Goal: Task Accomplishment & Management: Complete application form

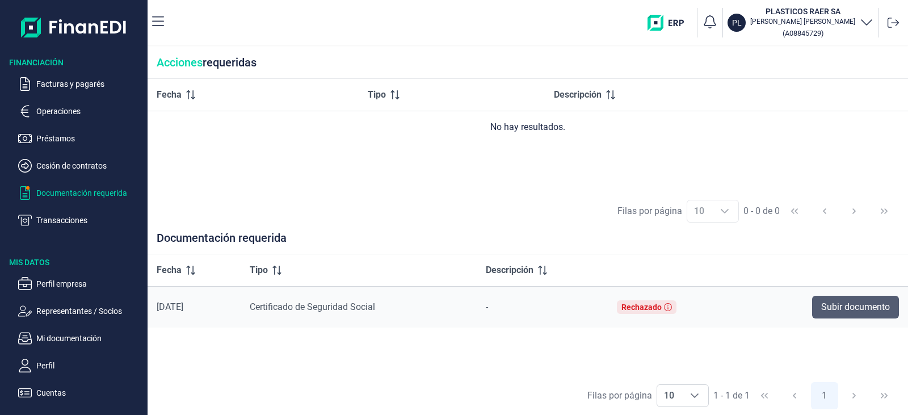
click at [863, 305] on span "Subir documento" at bounding box center [855, 307] width 69 height 14
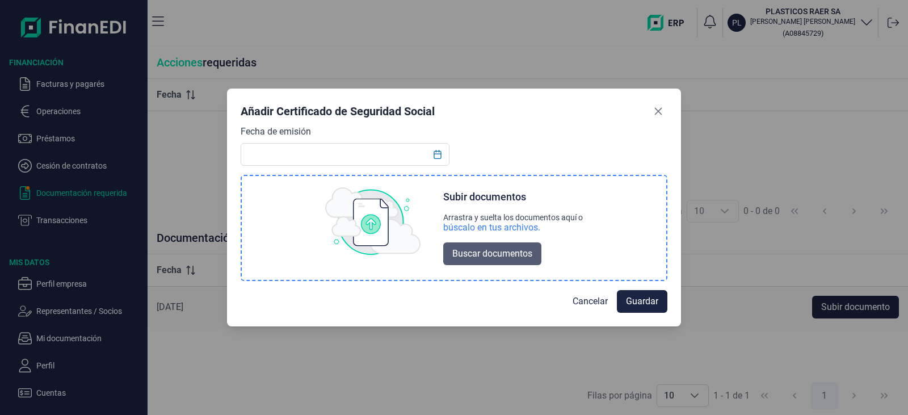
click at [505, 254] on span "Buscar documentos" at bounding box center [492, 254] width 80 height 14
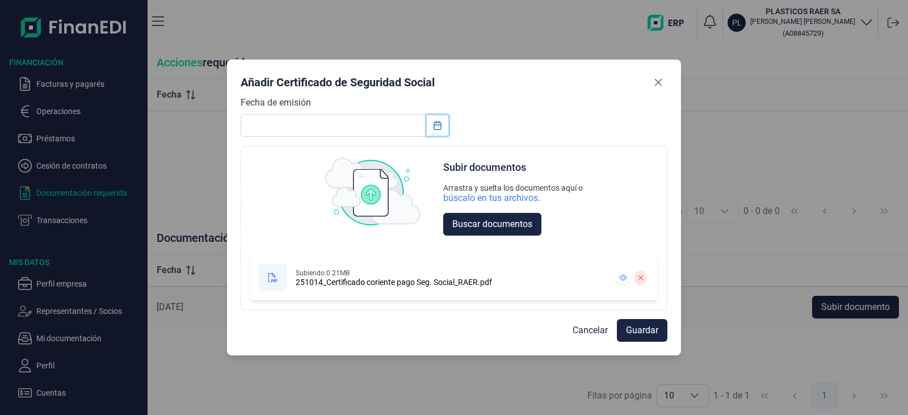
click at [432, 123] on button "Choose Date" at bounding box center [438, 125] width 22 height 20
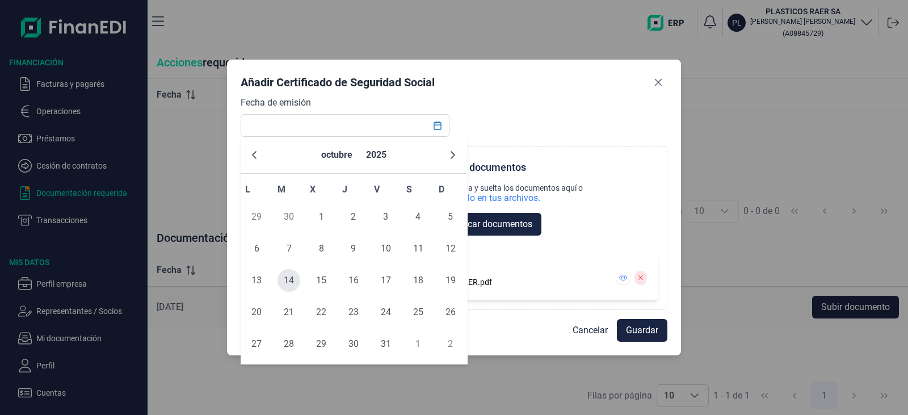
click at [287, 284] on span "14" at bounding box center [288, 280] width 23 height 23
type input "[DATE]"
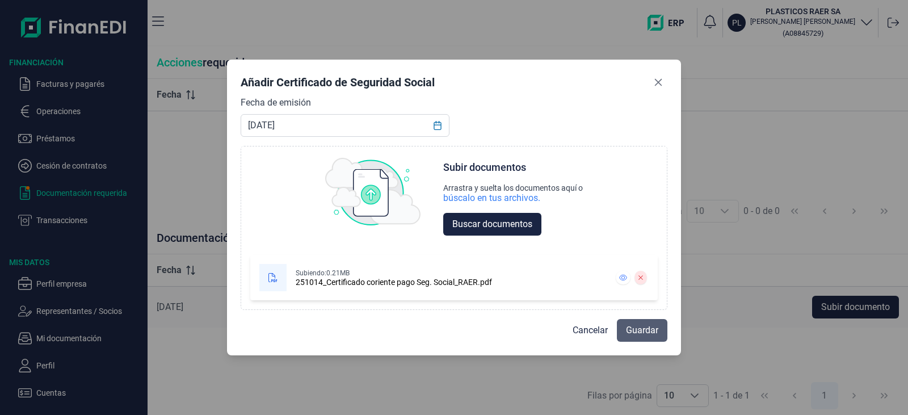
click at [654, 333] on span "Guardar" at bounding box center [642, 330] width 32 height 14
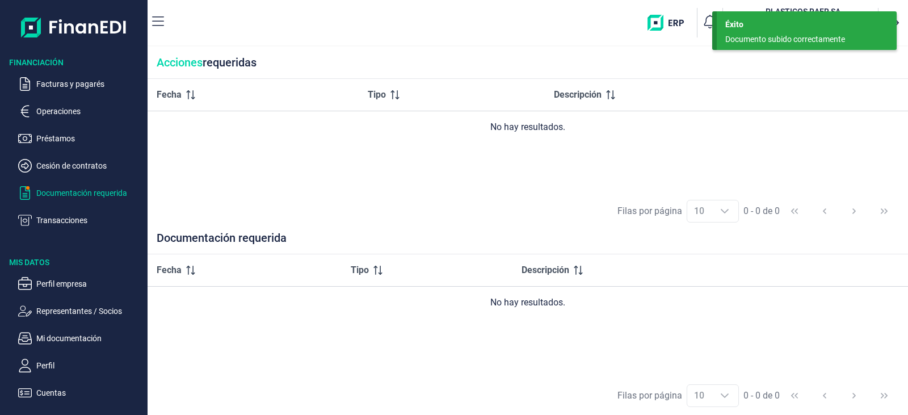
click at [89, 187] on p "Documentación requerida" at bounding box center [89, 193] width 107 height 14
click at [86, 167] on p "Cesión de contratos" at bounding box center [89, 166] width 107 height 14
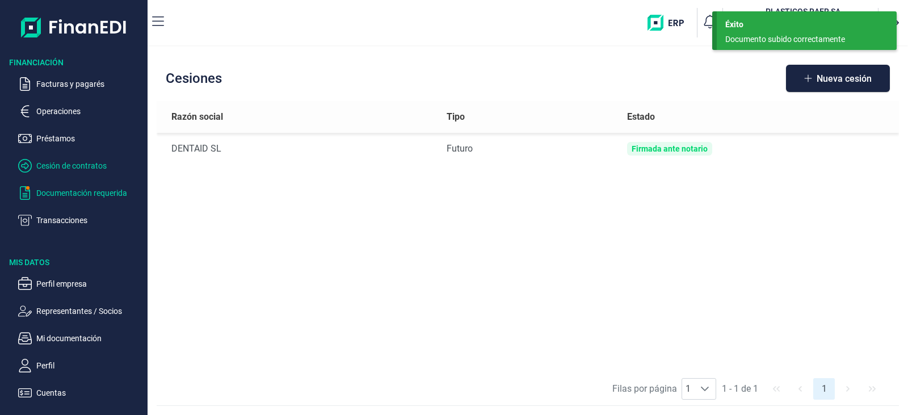
click at [70, 193] on p "Documentación requerida" at bounding box center [89, 193] width 107 height 14
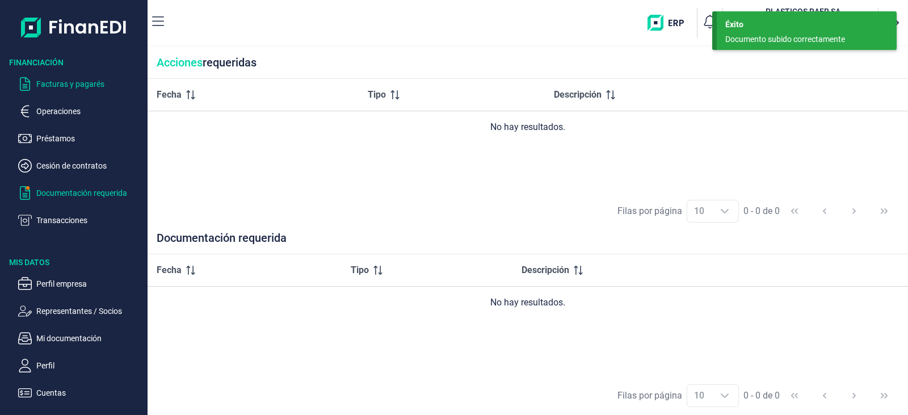
click at [88, 83] on p "Facturas y pagarés" at bounding box center [89, 84] width 107 height 14
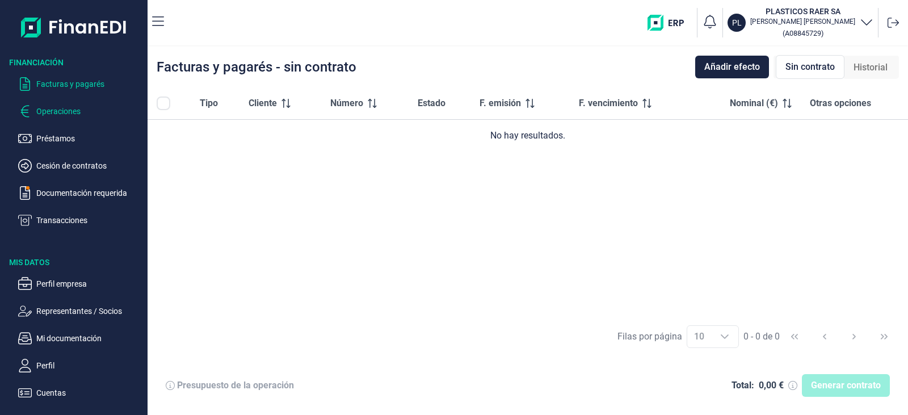
click at [69, 116] on p "Operaciones" at bounding box center [89, 111] width 107 height 14
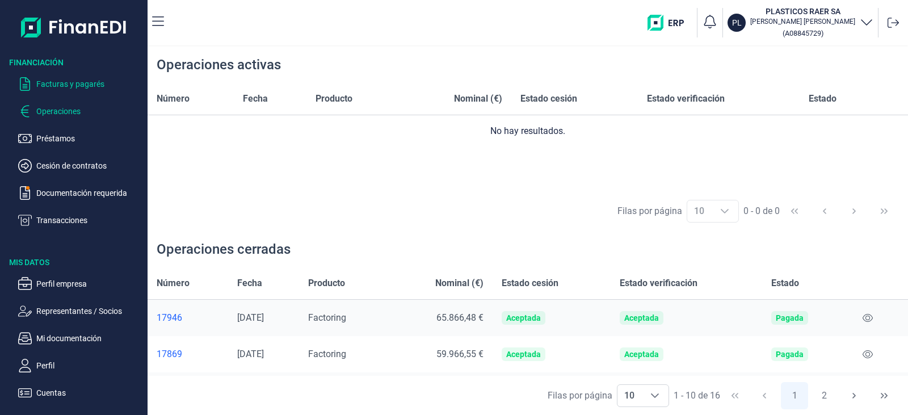
click at [79, 84] on p "Facturas y pagarés" at bounding box center [89, 84] width 107 height 14
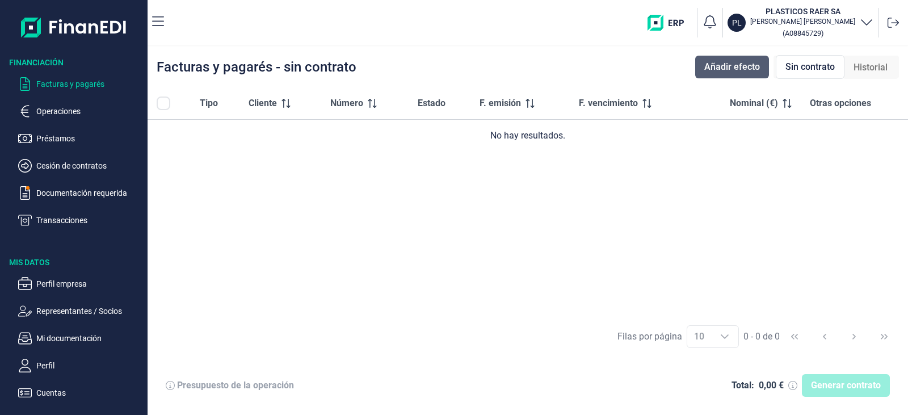
click at [714, 71] on span "Añadir efecto" at bounding box center [732, 67] width 56 height 14
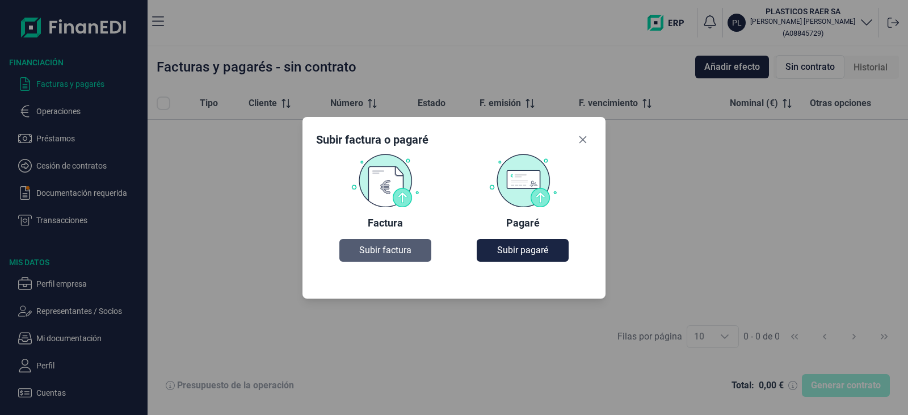
click at [360, 258] on button "Subir factura" at bounding box center [385, 250] width 92 height 23
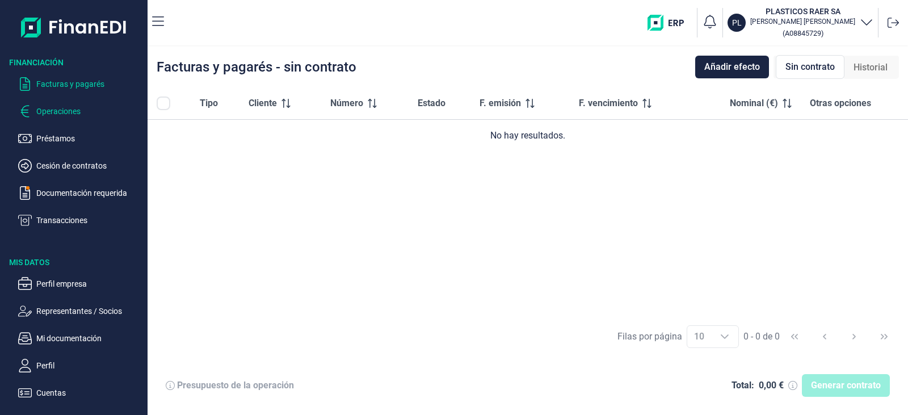
click at [61, 116] on p "Operaciones" at bounding box center [89, 111] width 107 height 14
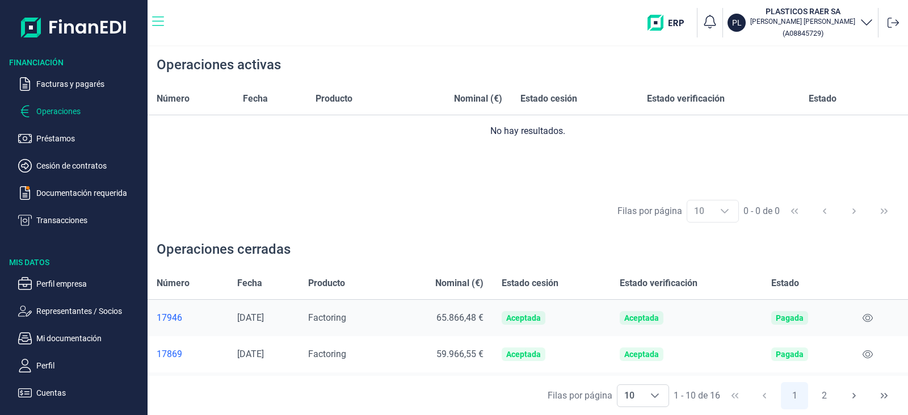
click at [154, 14] on button "button" at bounding box center [158, 22] width 12 height 23
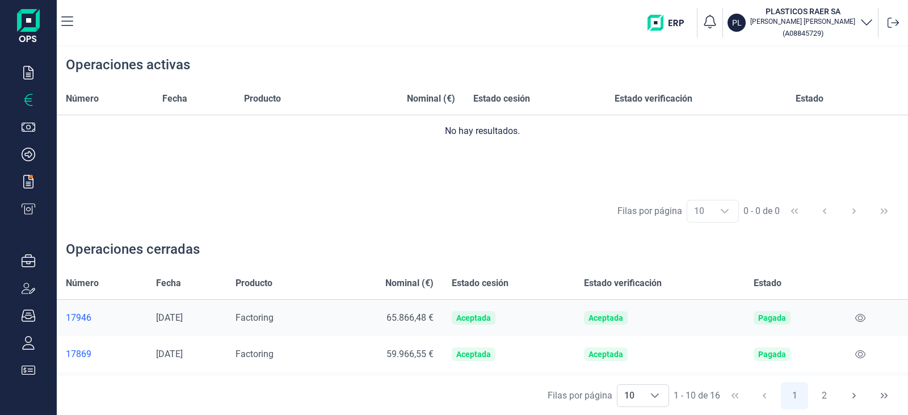
click at [79, 19] on nav "PL PLASTICOS RAER SA [PERSON_NAME] ( A08845729 )" at bounding box center [482, 22] width 851 height 45
click at [76, 20] on nav "PL PLASTICOS RAER SA [PERSON_NAME] ( A08845729 )" at bounding box center [482, 22] width 851 height 45
click at [68, 23] on icon "button" at bounding box center [67, 22] width 12 height 14
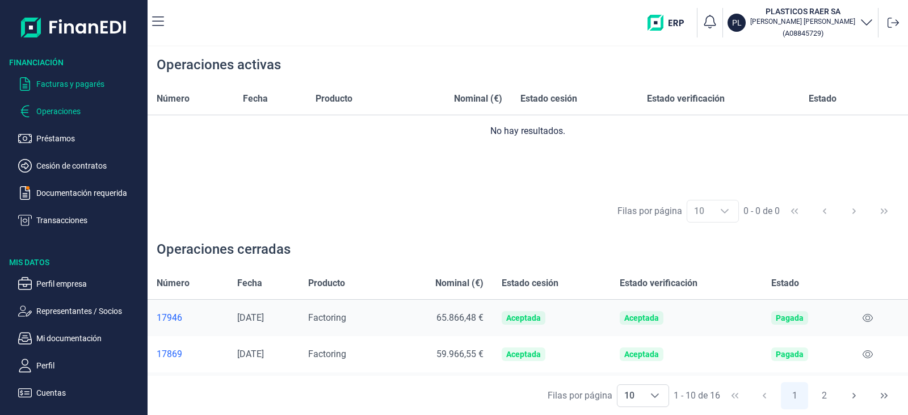
click at [102, 81] on p "Facturas y pagarés" at bounding box center [89, 84] width 107 height 14
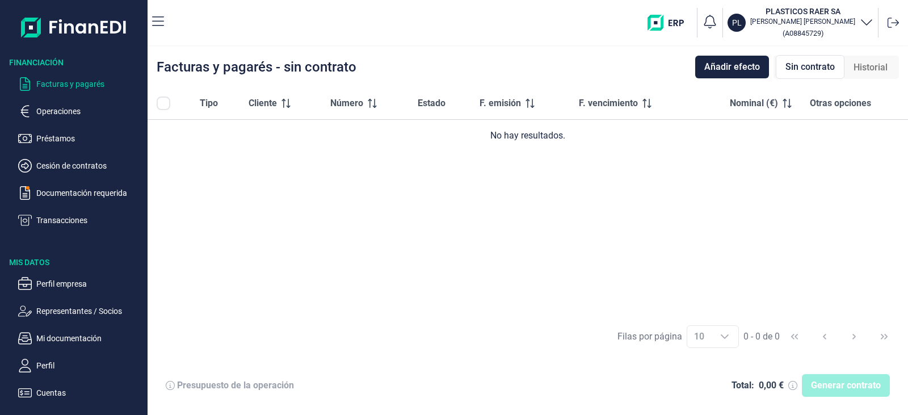
click at [741, 85] on div "Facturas y pagarés - sin contrato Añadir efecto Sin contrato Historial" at bounding box center [528, 67] width 760 height 41
drag, startPoint x: 741, startPoint y: 74, endPoint x: 701, endPoint y: 168, distance: 102.4
click at [701, 168] on div "Facturas y pagarés - sin contrato Añadir efecto Sin contrato Historial Tipo Cli…" at bounding box center [528, 231] width 760 height 368
click at [907, 66] on div "Facturas y pagarés - sin contrato Añadir efecto Sin contrato Historial" at bounding box center [528, 67] width 760 height 41
click at [897, 69] on div "Sin contrato Historial" at bounding box center [835, 67] width 125 height 23
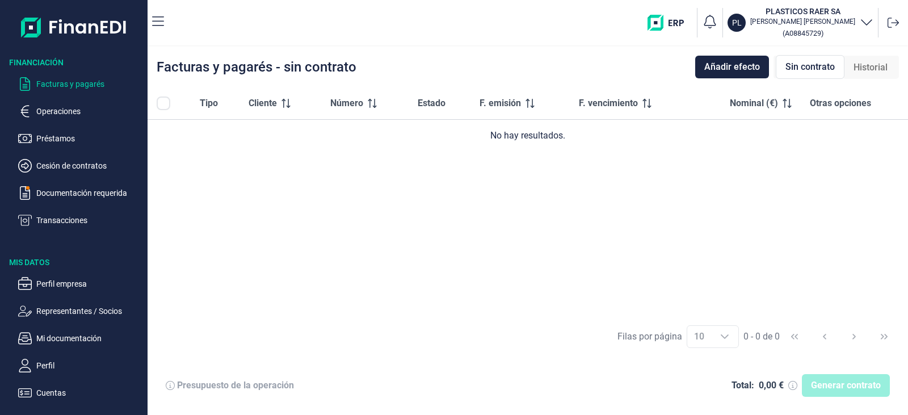
click at [890, 73] on div "Historial" at bounding box center [870, 67] width 52 height 23
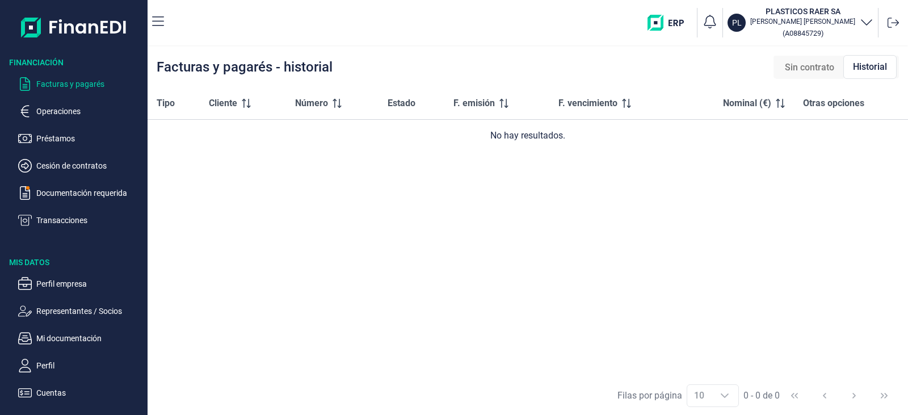
click at [797, 77] on div "Sin contrato" at bounding box center [810, 67] width 68 height 23
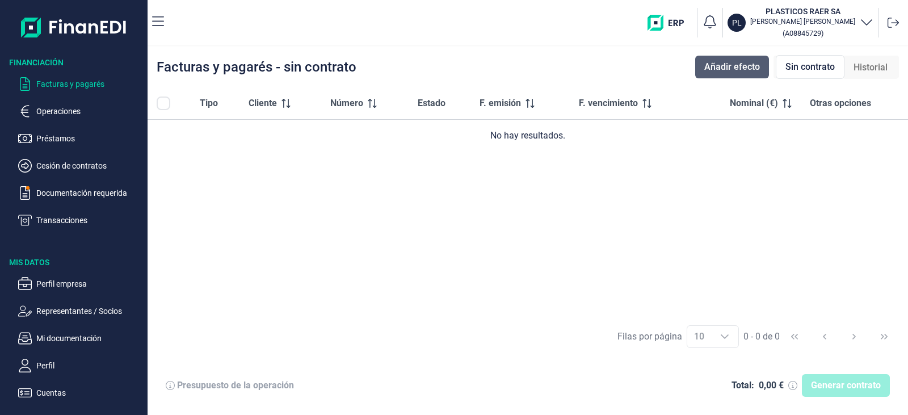
click at [726, 68] on span "Añadir efecto" at bounding box center [732, 67] width 56 height 14
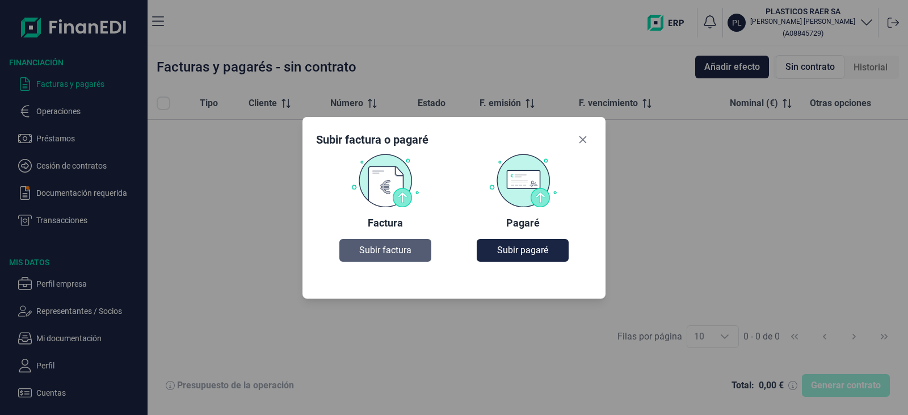
click at [409, 260] on button "Subir factura" at bounding box center [385, 250] width 92 height 23
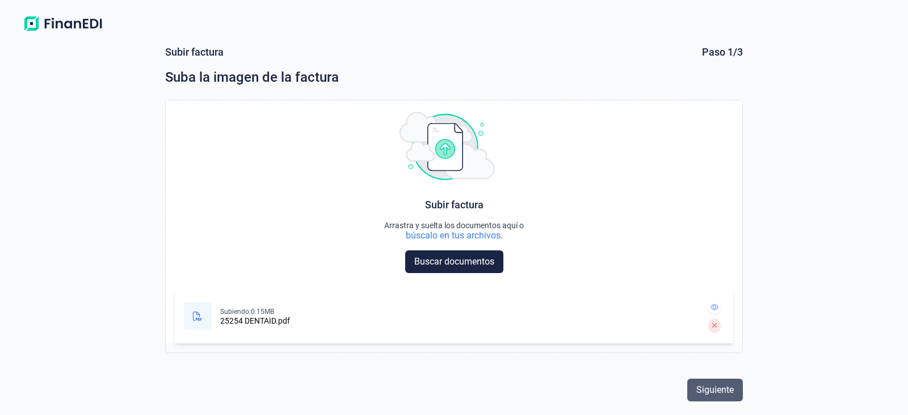
click at [730, 391] on span "Siguiente" at bounding box center [714, 390] width 37 height 14
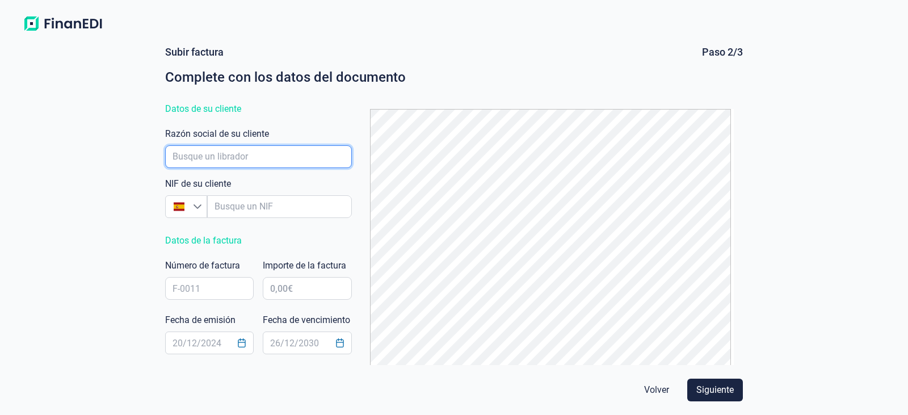
click at [297, 161] on input "empresaAutocomplete" at bounding box center [258, 156] width 187 height 23
type input "a"
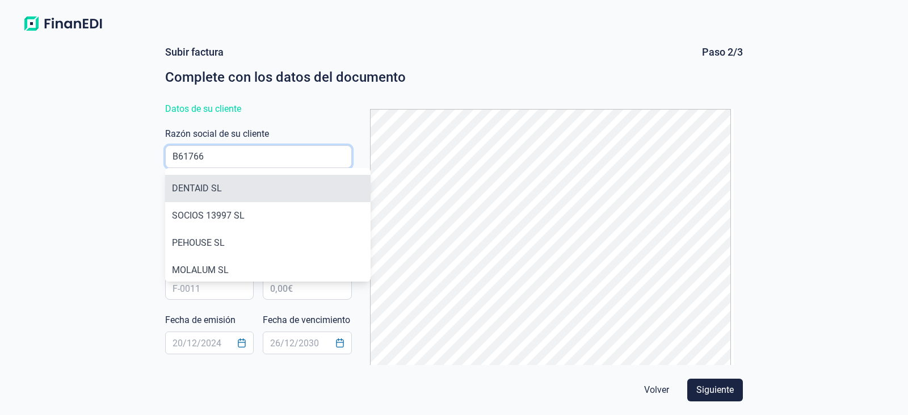
type input "B61766"
click at [261, 188] on li "DENTAID SL" at bounding box center [267, 188] width 205 height 27
type input "B61766648"
type input "DENTAID SL"
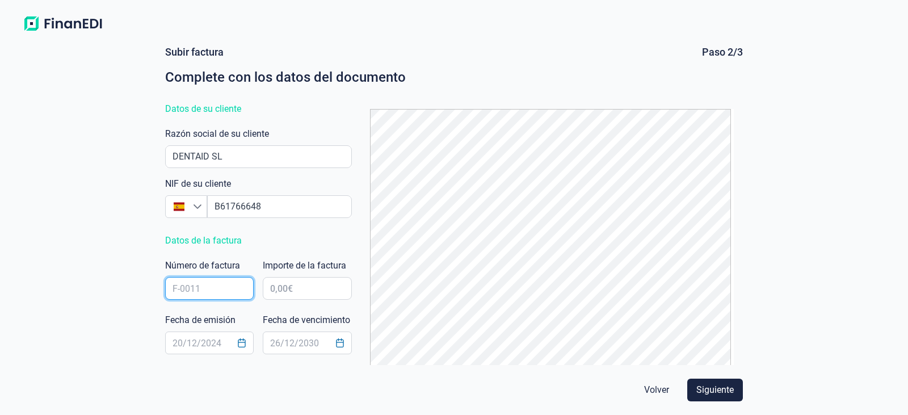
click at [212, 288] on input "text" at bounding box center [209, 288] width 89 height 23
type input "25254"
type input "72.087,18 €"
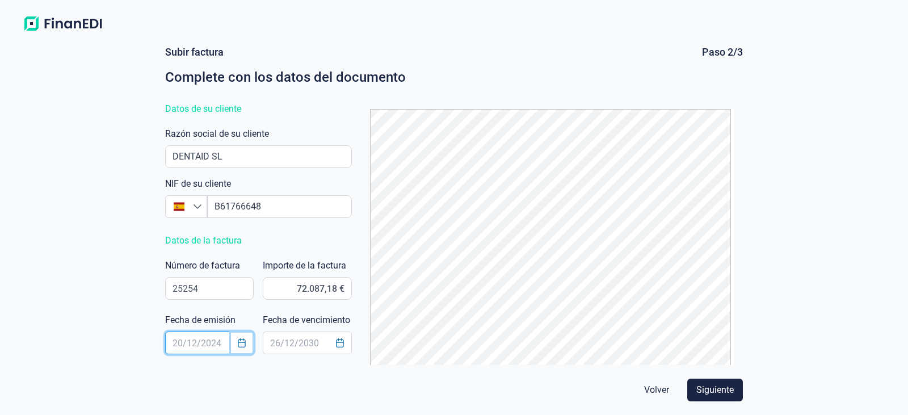
click at [245, 339] on button "Choose Date" at bounding box center [242, 343] width 22 height 20
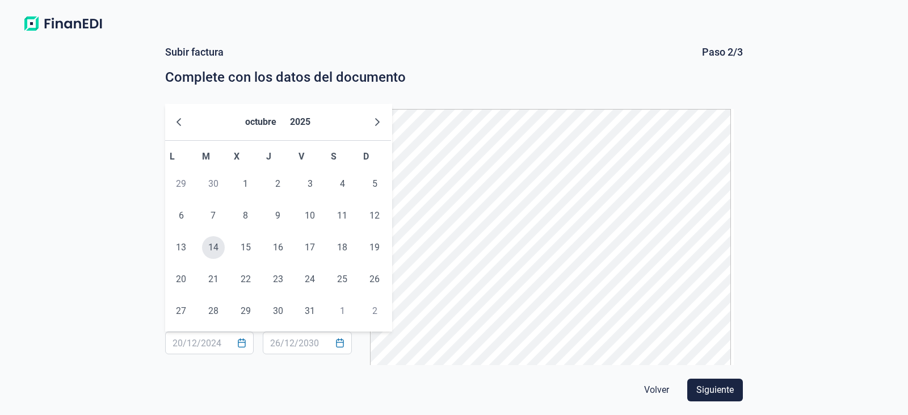
click at [216, 249] on span "14" at bounding box center [213, 247] width 23 height 23
type input "[DATE]"
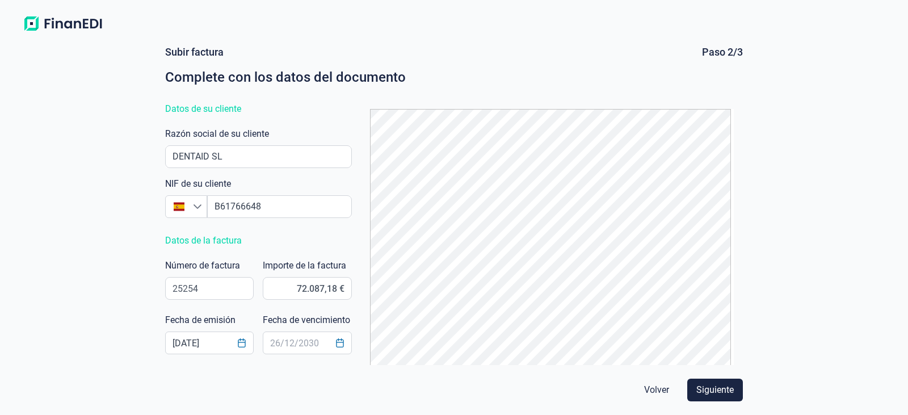
click at [315, 383] on div "Volver Siguiente" at bounding box center [454, 390] width 587 height 32
click at [291, 346] on input "text" at bounding box center [307, 342] width 89 height 23
type input "[DATE]"
click at [731, 392] on span "Siguiente" at bounding box center [714, 390] width 37 height 14
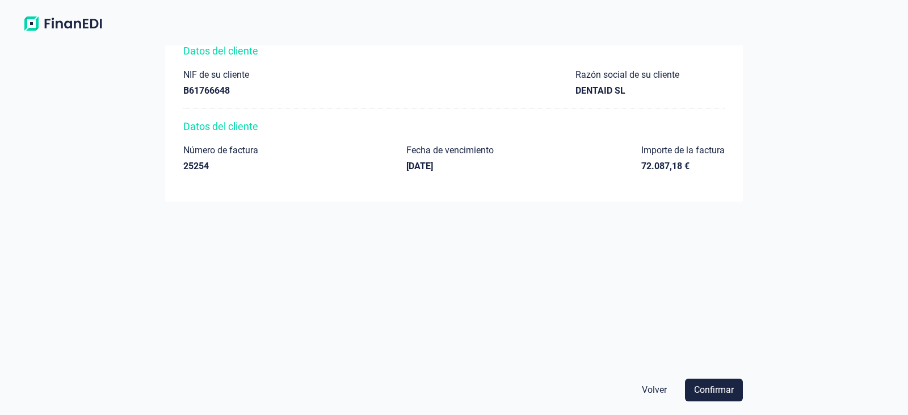
scroll to position [75, 0]
click at [702, 385] on span "Confirmar" at bounding box center [714, 390] width 40 height 14
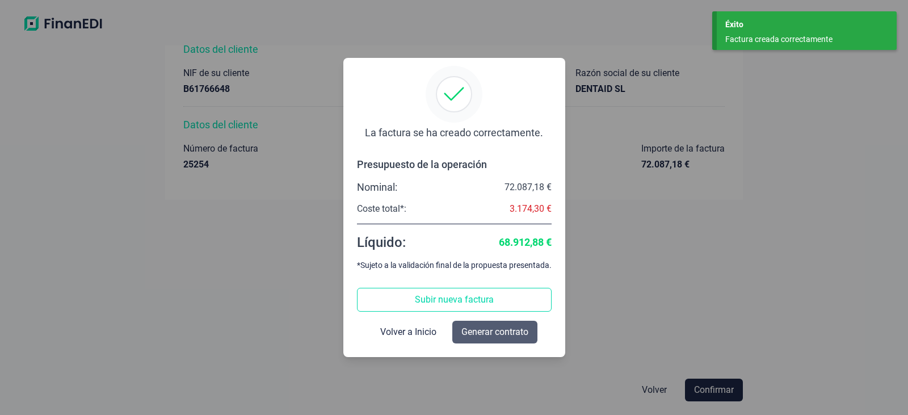
click at [483, 327] on span "Generar contrato" at bounding box center [494, 332] width 67 height 14
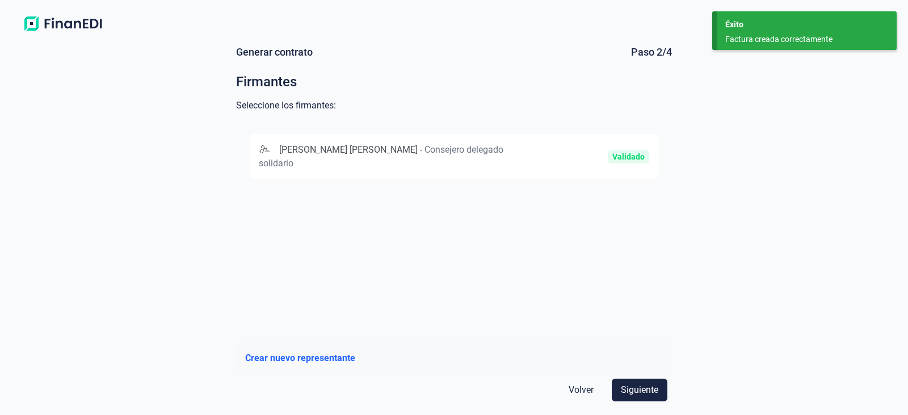
click at [480, 146] on span "Consejero delegado solidario" at bounding box center [381, 156] width 245 height 24
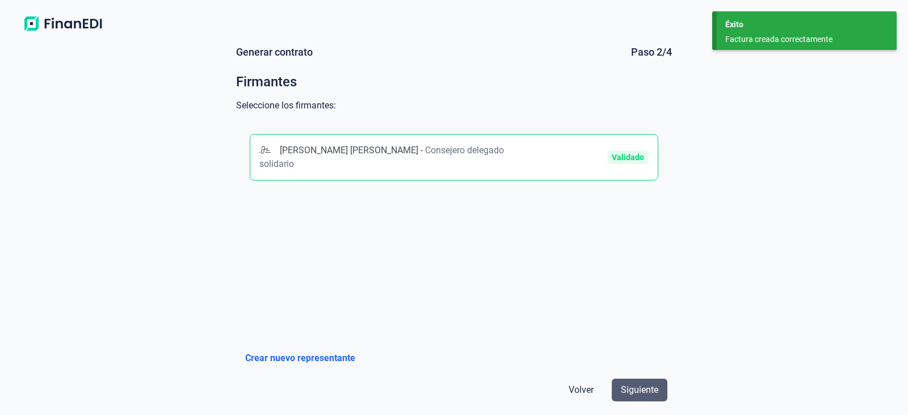
click at [625, 398] on button "Siguiente" at bounding box center [640, 389] width 56 height 23
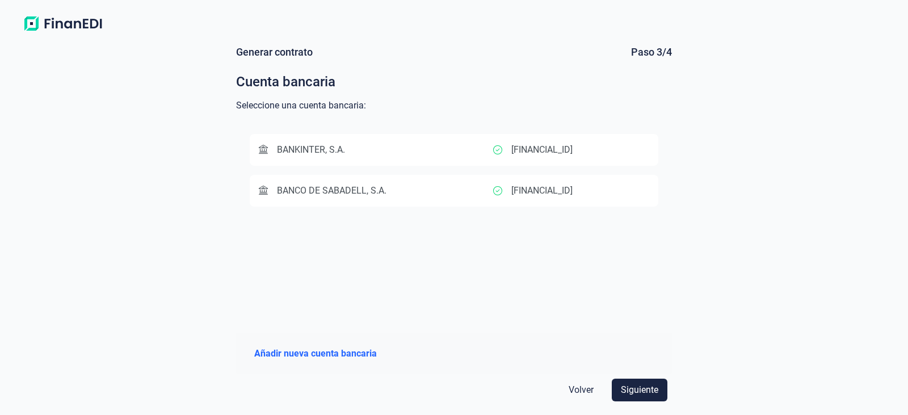
click at [381, 153] on div "BANKINTER, S.A." at bounding box center [376, 150] width 234 height 14
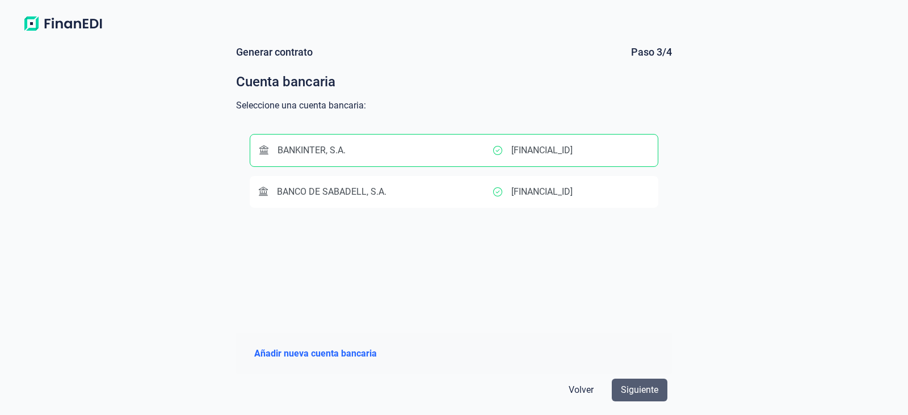
click at [626, 389] on span "Siguiente" at bounding box center [639, 390] width 37 height 14
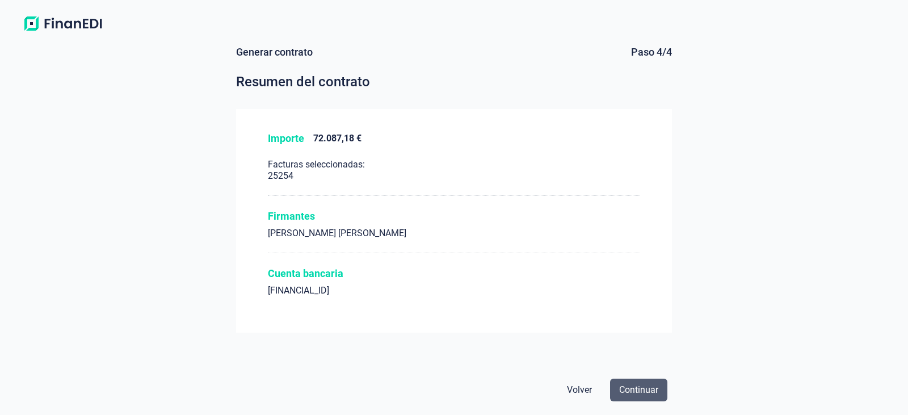
click at [645, 398] on button "Continuar" at bounding box center [638, 389] width 57 height 23
